Goal: Information Seeking & Learning: Learn about a topic

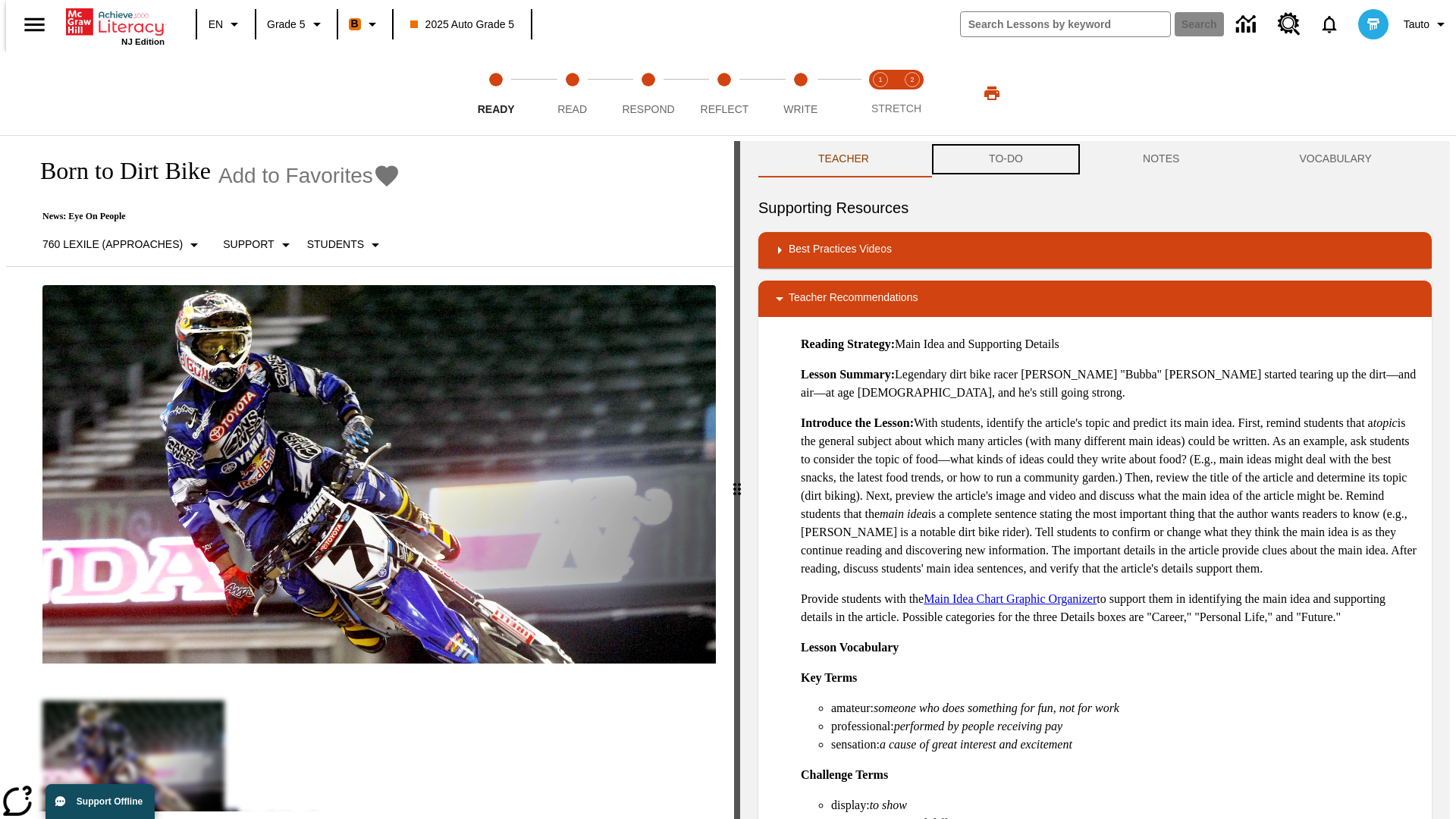
click at [1005, 159] on button "TO-DO" at bounding box center [1006, 159] width 154 height 36
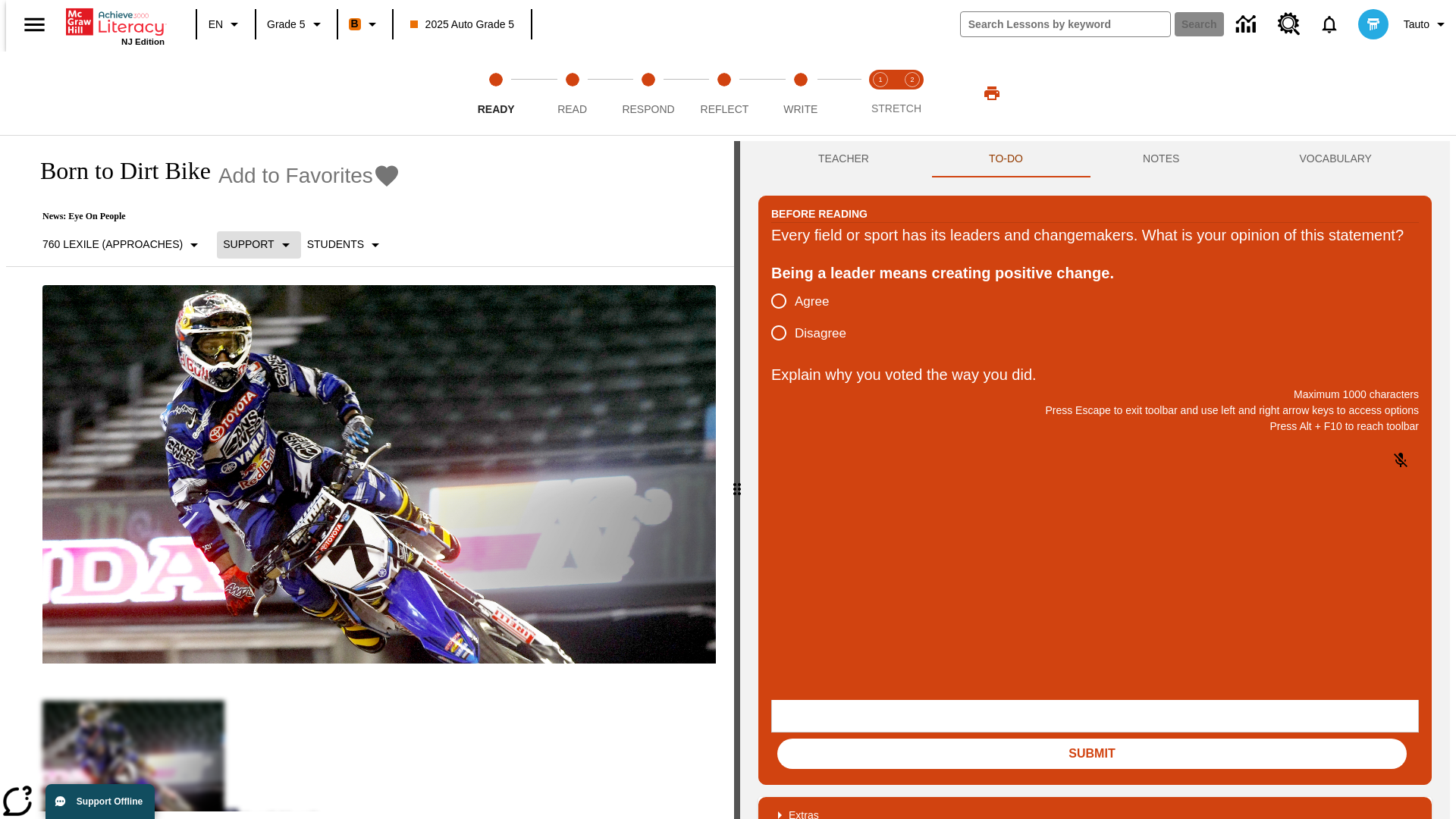
click at [251, 244] on p "Support" at bounding box center [248, 245] width 51 height 16
click at [268, 333] on p "Support" at bounding box center [268, 334] width 89 height 16
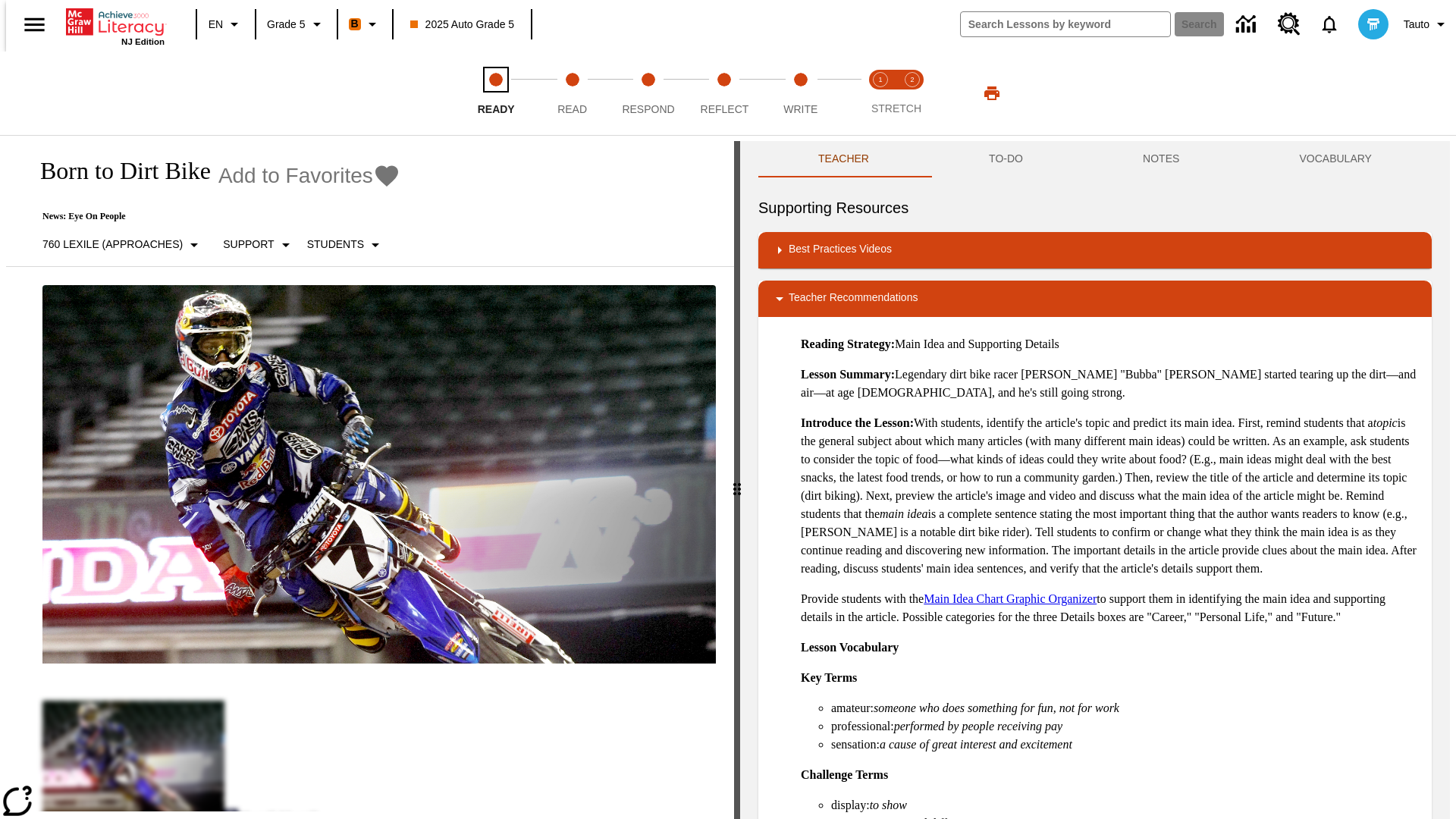
click at [496, 94] on span "Ready" at bounding box center [496, 103] width 37 height 27
click at [1005, 159] on button "TO-DO" at bounding box center [1006, 159] width 154 height 36
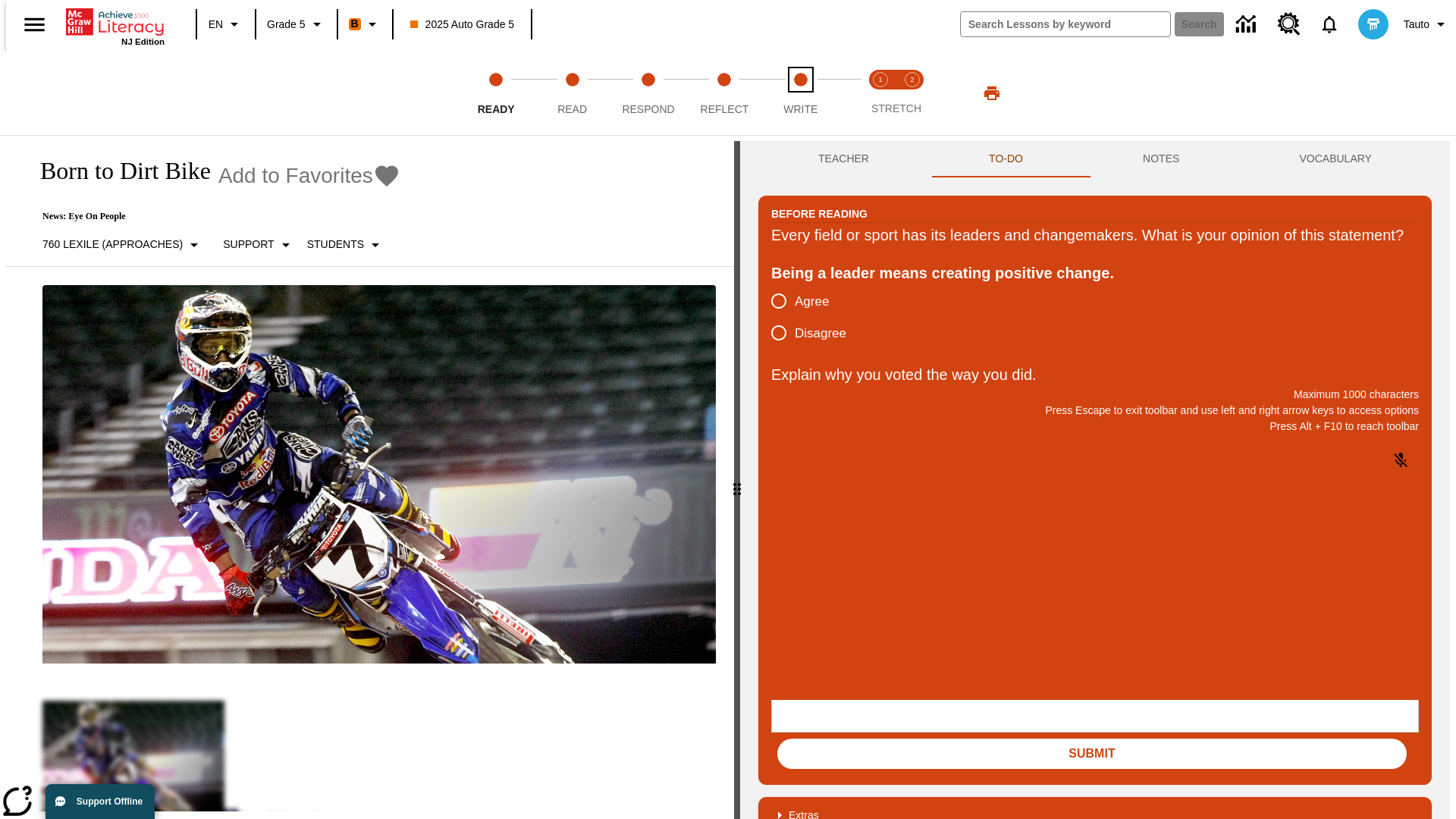
click at [800, 94] on span "Write" at bounding box center [801, 103] width 35 height 27
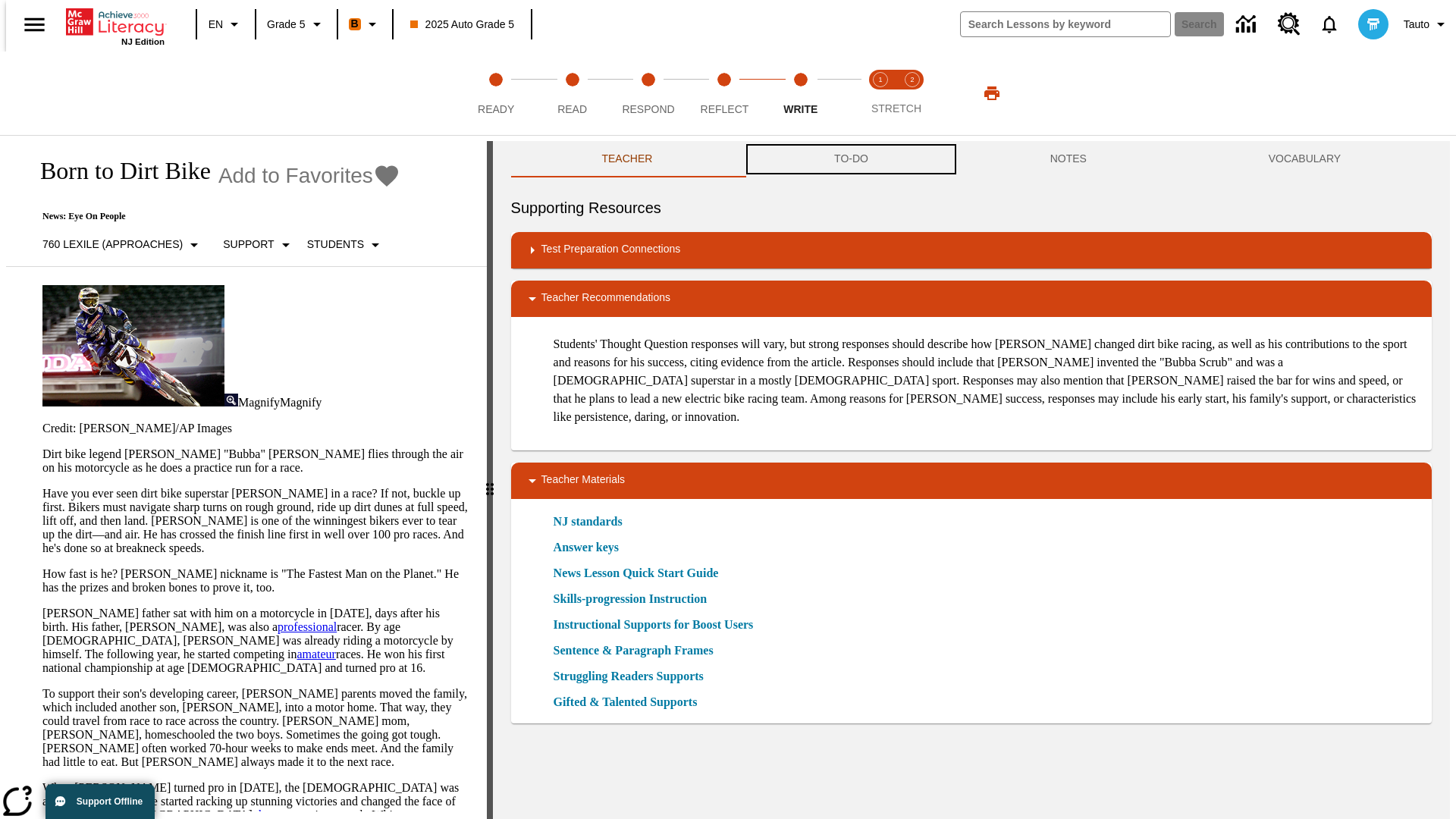
scroll to position [1, 0]
